Goal: Task Accomplishment & Management: Manage account settings

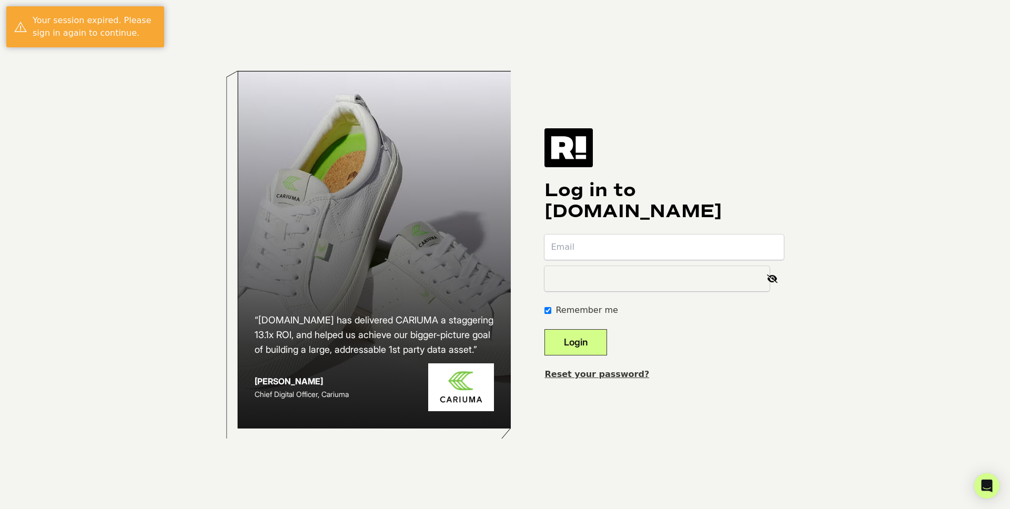
type input "sarah@livingooddaily.com"
click at [591, 349] on button "Login" at bounding box center [575, 342] width 63 height 26
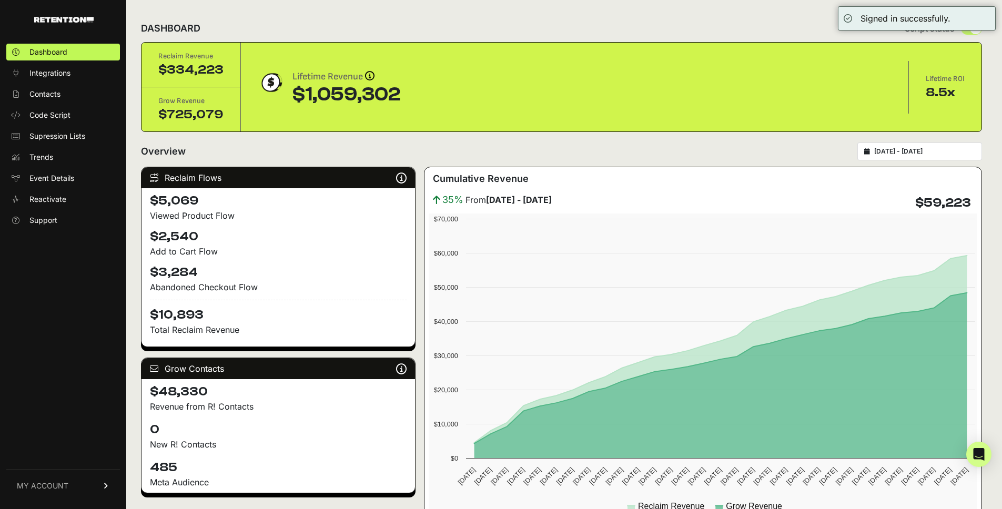
click at [59, 485] on span "MY ACCOUNT" at bounding box center [43, 486] width 52 height 11
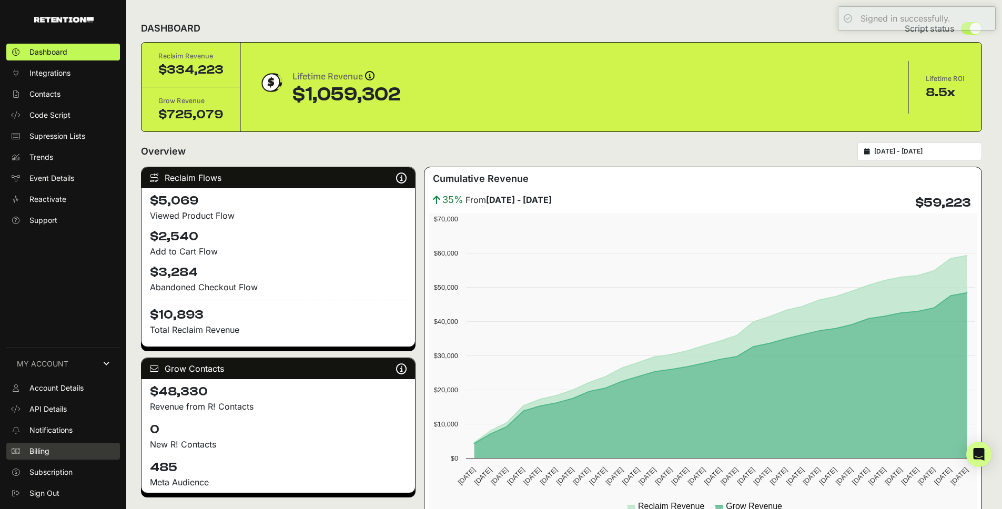
click at [65, 450] on link "Billing" at bounding box center [63, 451] width 114 height 17
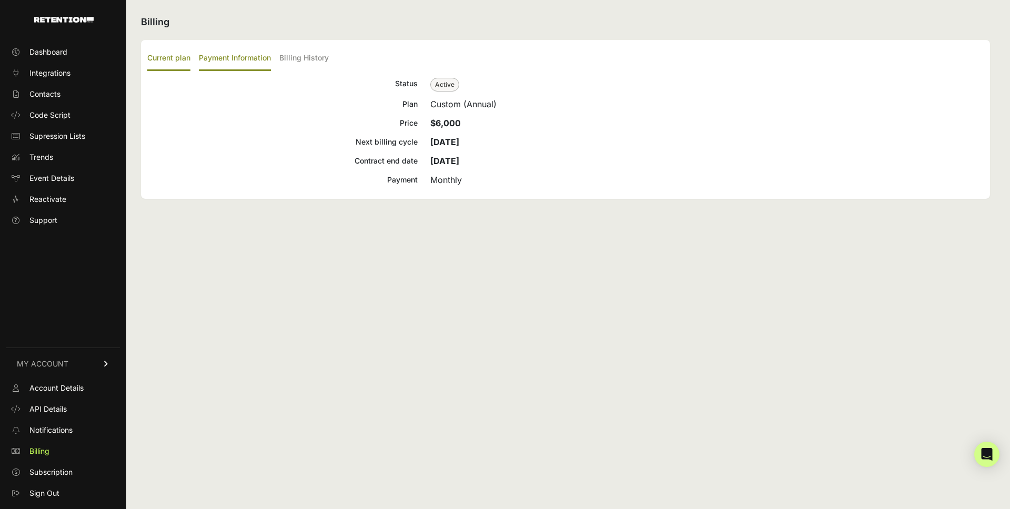
click at [228, 57] on label "Payment Information" at bounding box center [235, 58] width 72 height 25
click at [0, 0] on input "Payment Information" at bounding box center [0, 0] width 0 height 0
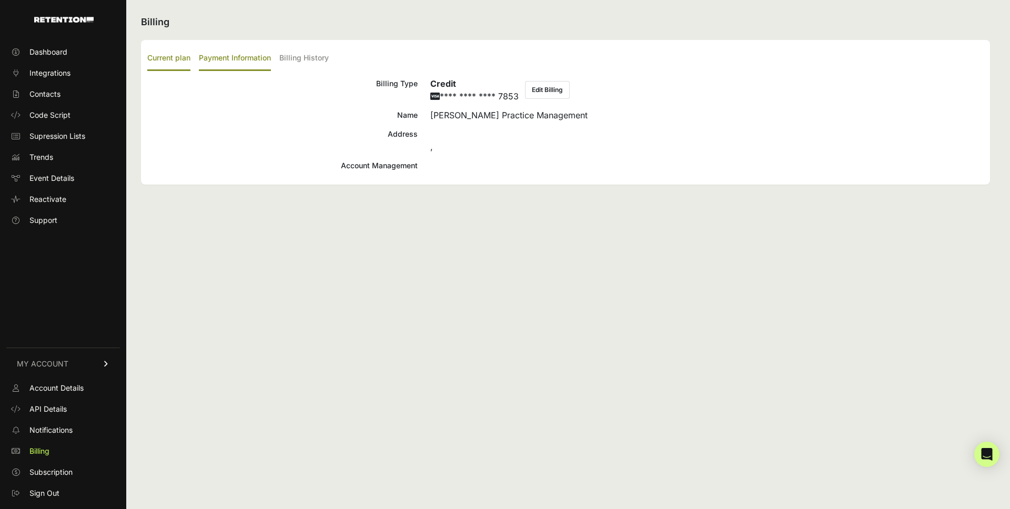
click at [171, 59] on label "Current plan" at bounding box center [168, 58] width 43 height 25
click at [0, 0] on input "Current plan" at bounding box center [0, 0] width 0 height 0
